Goal: Information Seeking & Learning: Learn about a topic

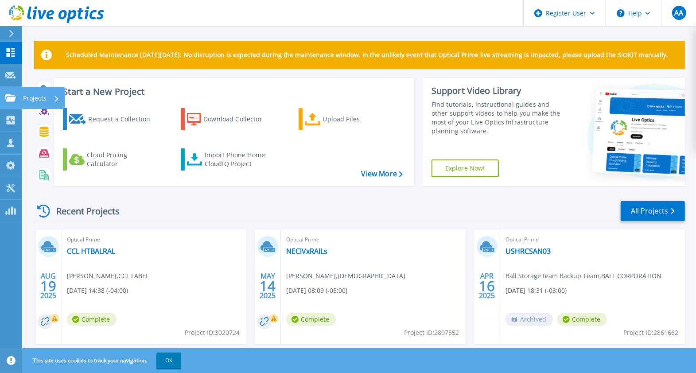
click at [38, 100] on p "Projects" at bounding box center [34, 98] width 23 height 23
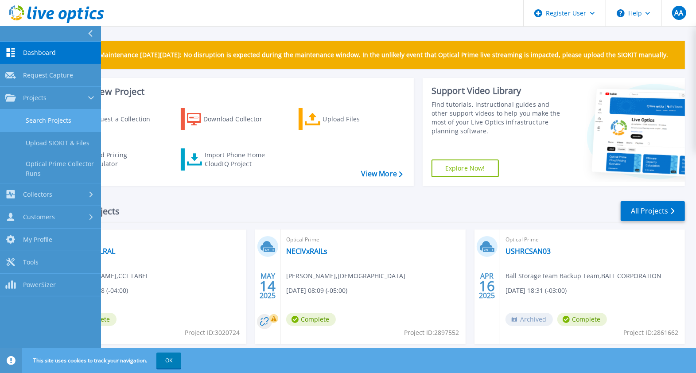
click at [83, 116] on link "Search Projects" at bounding box center [50, 120] width 101 height 23
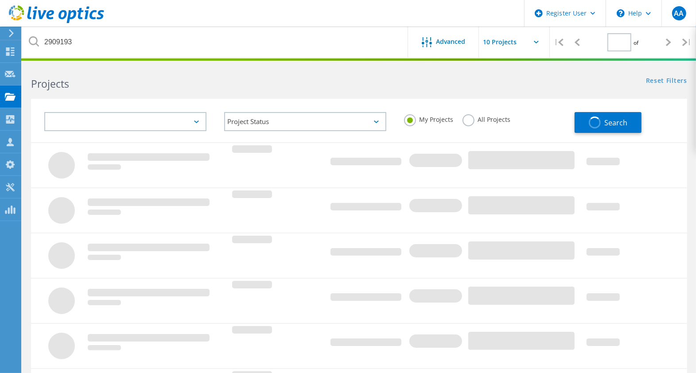
type input "1"
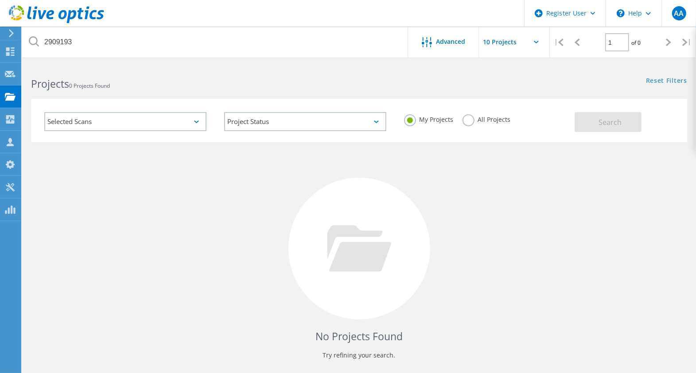
click at [464, 120] on label "All Projects" at bounding box center [486, 118] width 48 height 8
click at [0, 0] on input "All Projects" at bounding box center [0, 0] width 0 height 0
click at [592, 123] on button "Search" at bounding box center [607, 122] width 67 height 20
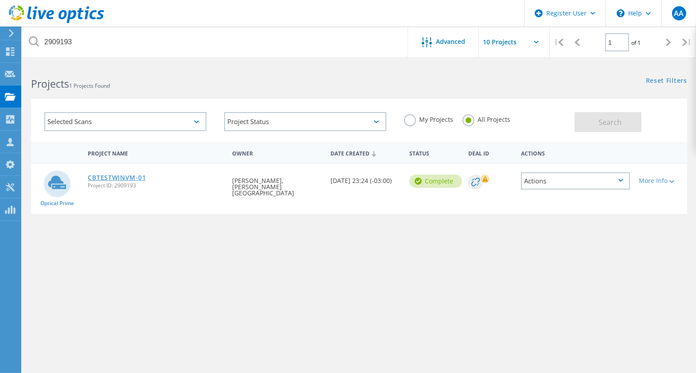
click at [117, 178] on link "CBTESTWINVM-01" at bounding box center [117, 177] width 58 height 6
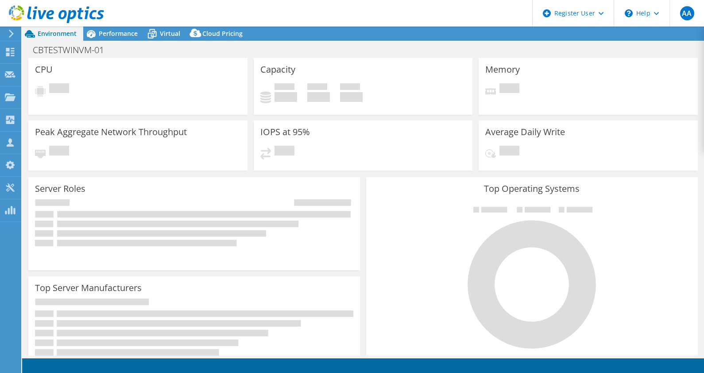
select select "USD"
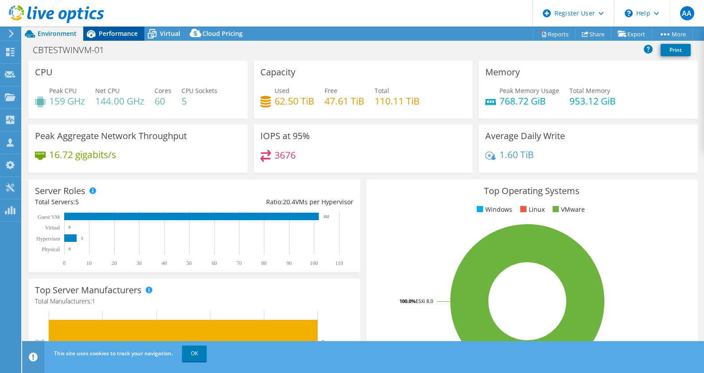
click at [113, 34] on span "Performance" at bounding box center [118, 33] width 39 height 8
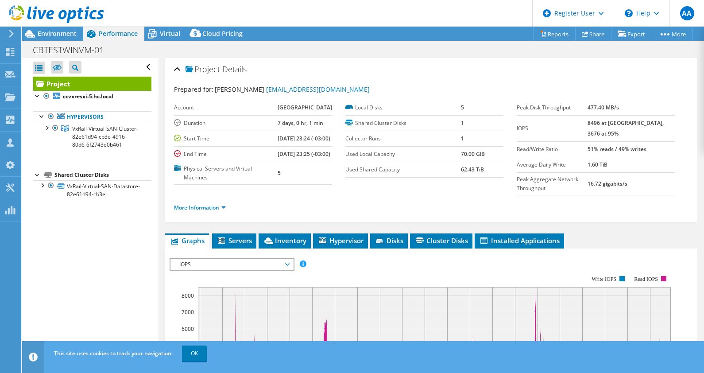
scroll to position [43, 0]
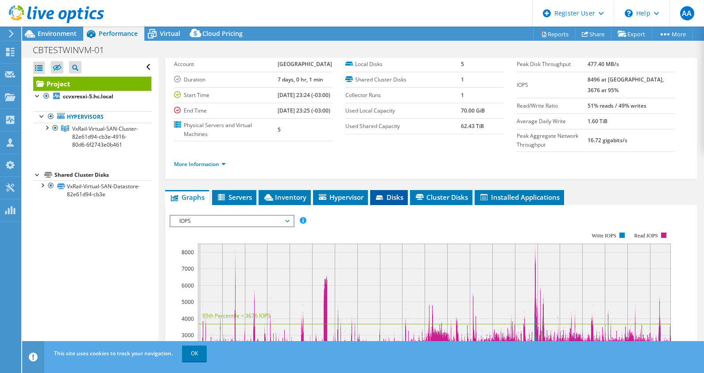
click at [392, 201] on span "Disks" at bounding box center [389, 197] width 29 height 9
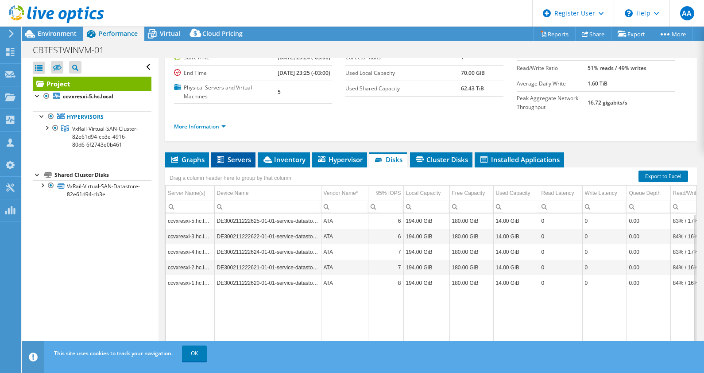
scroll to position [0, 0]
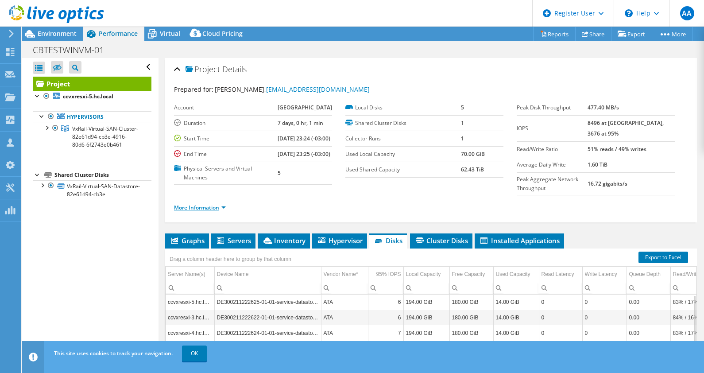
click at [216, 211] on link "More Information" at bounding box center [200, 208] width 52 height 8
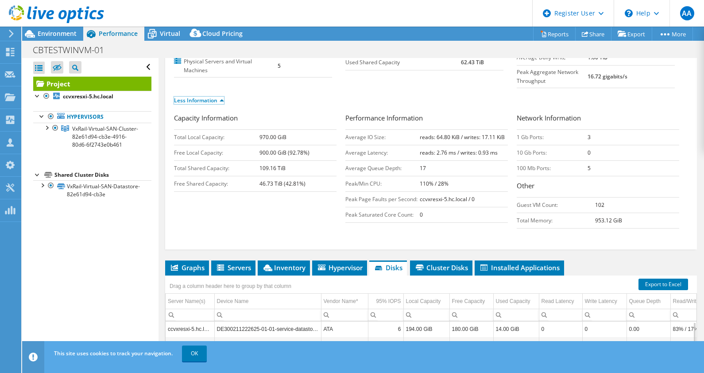
scroll to position [109, 0]
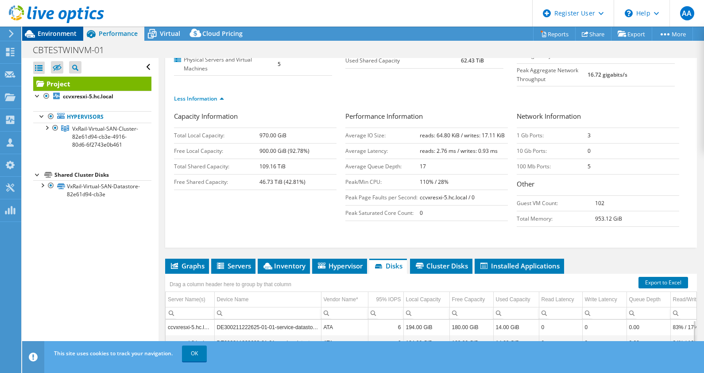
click at [53, 34] on span "Environment" at bounding box center [57, 33] width 39 height 8
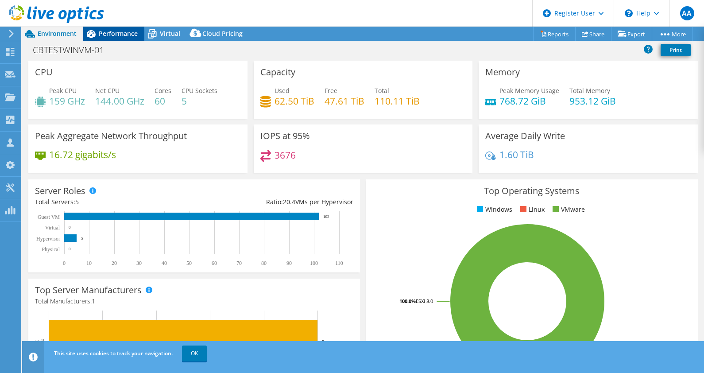
click at [115, 34] on span "Performance" at bounding box center [118, 33] width 39 height 8
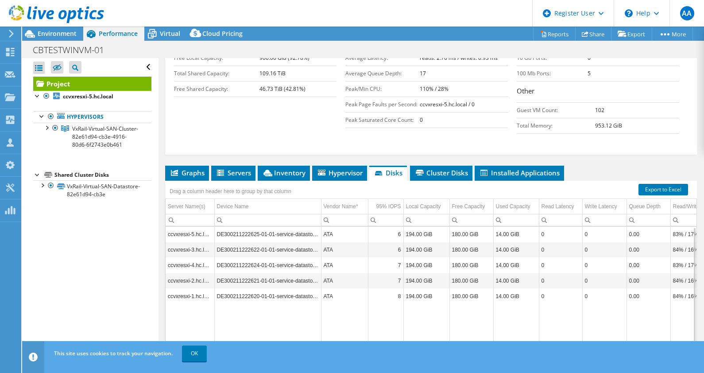
scroll to position [220, 0]
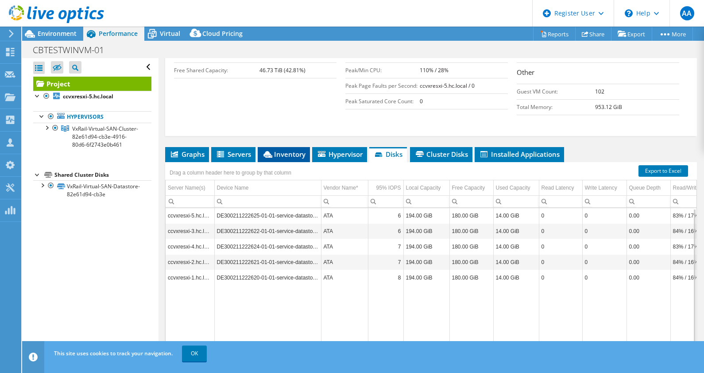
click at [293, 155] on li "Inventory" at bounding box center [284, 154] width 52 height 15
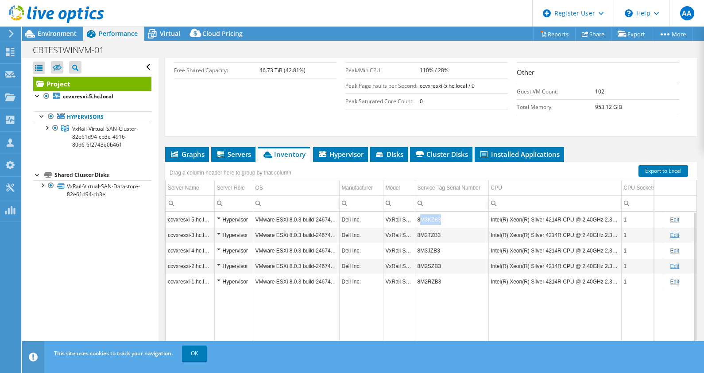
copy td "M3KZB3"
drag, startPoint x: 448, startPoint y: 225, endPoint x: 421, endPoint y: 228, distance: 27.6
click at [421, 227] on td "8M3KZB3" at bounding box center [451, 219] width 73 height 15
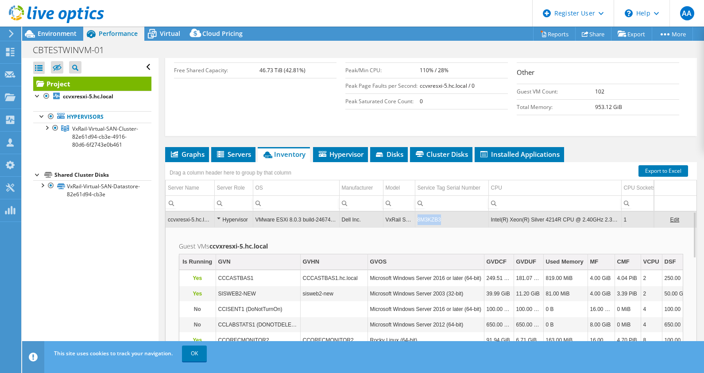
copy td "8M3KZB3"
drag, startPoint x: 445, startPoint y: 224, endPoint x: 418, endPoint y: 228, distance: 27.4
click at [418, 227] on td "8M3KZB3" at bounding box center [451, 219] width 73 height 15
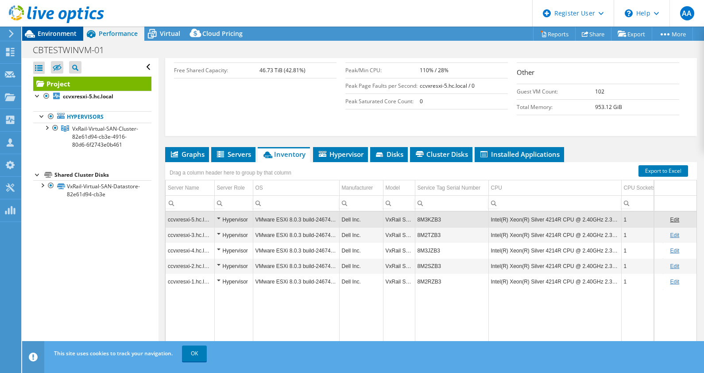
click at [56, 37] on span "Environment" at bounding box center [57, 33] width 39 height 8
